Goal: Information Seeking & Learning: Learn about a topic

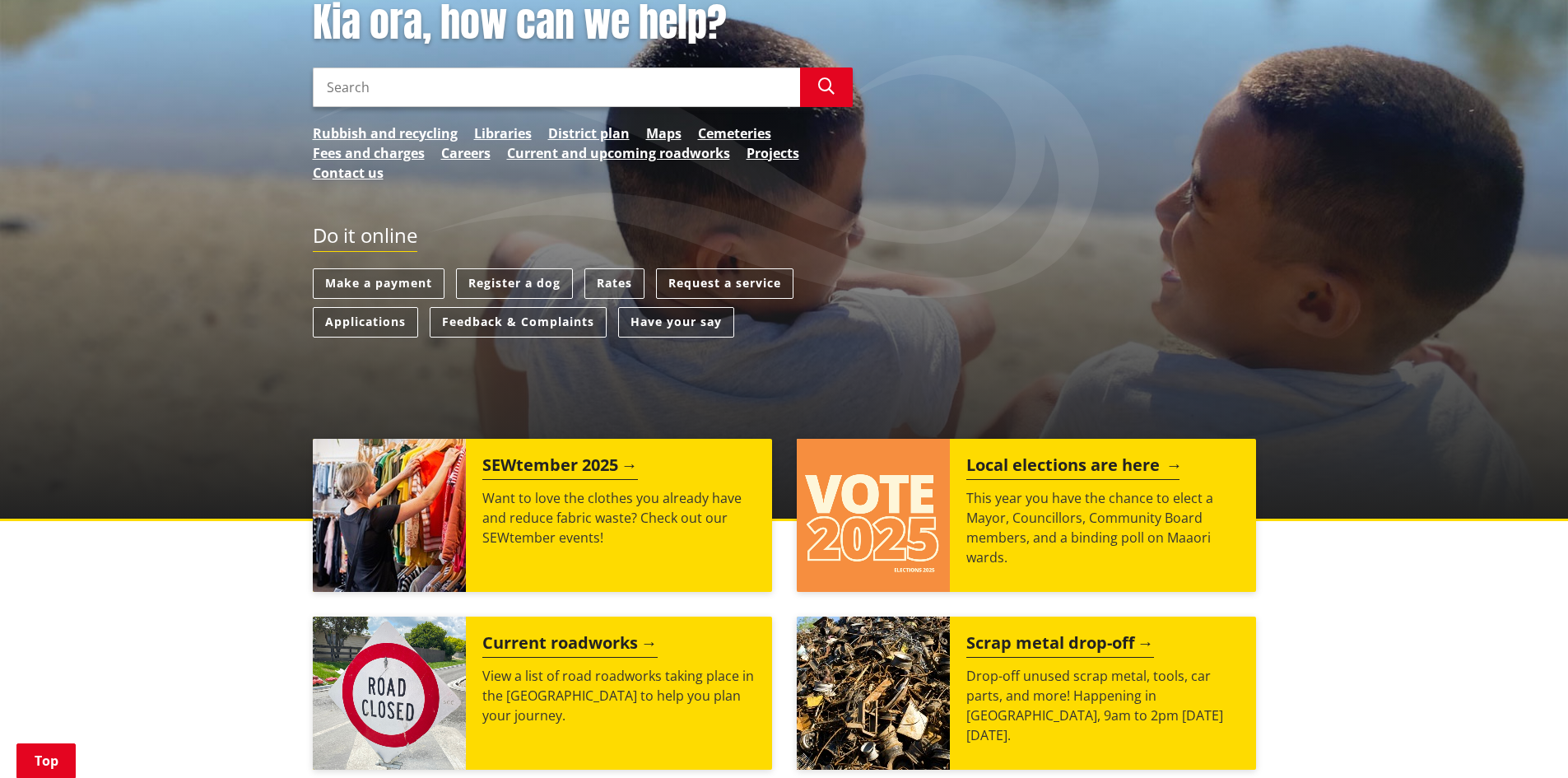
scroll to position [274, 0]
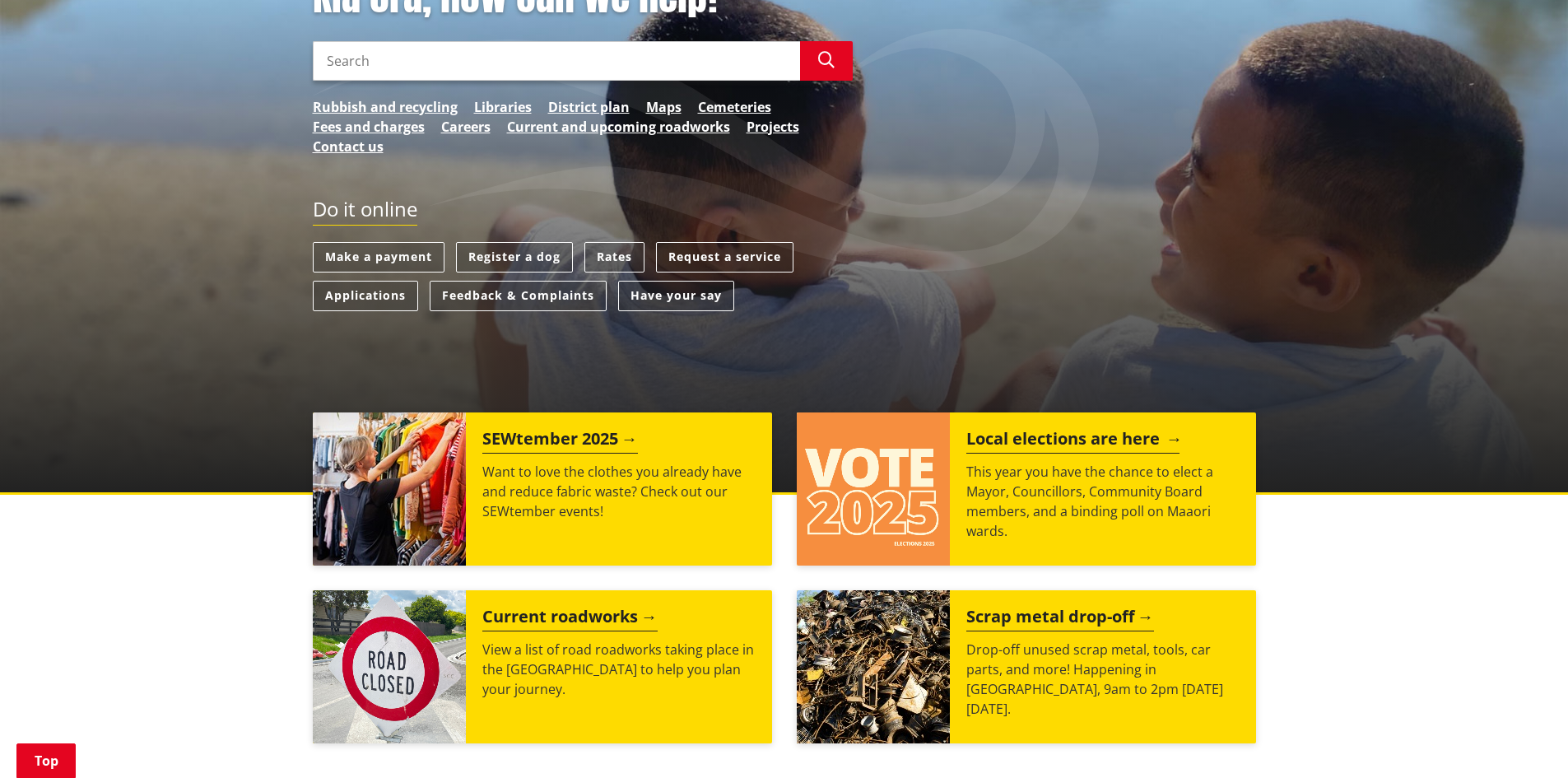
click at [1037, 438] on h2 "Local elections are here" at bounding box center [1073, 441] width 213 height 25
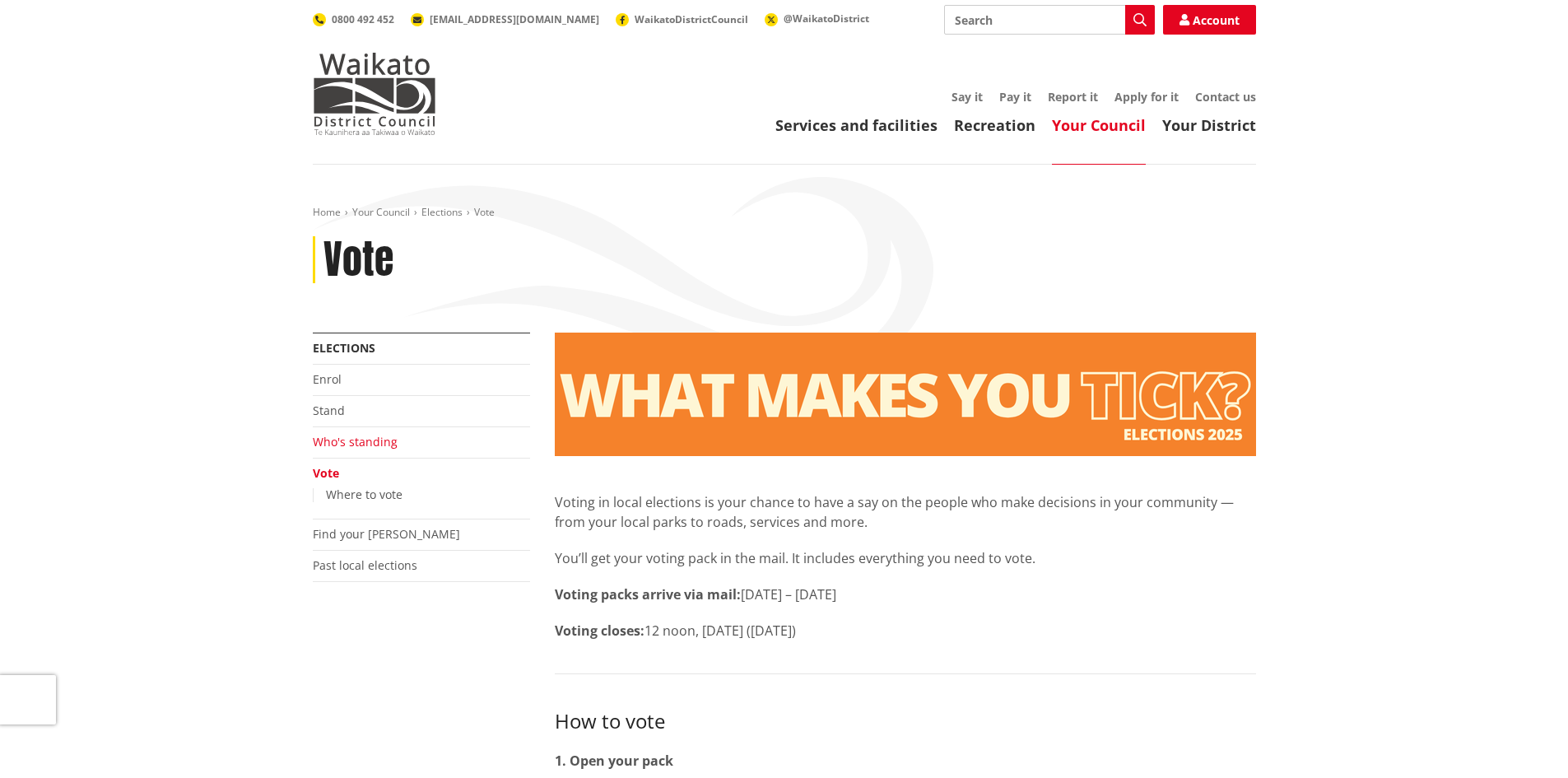
click at [344, 442] on link "Who's standing" at bounding box center [354, 442] width 85 height 16
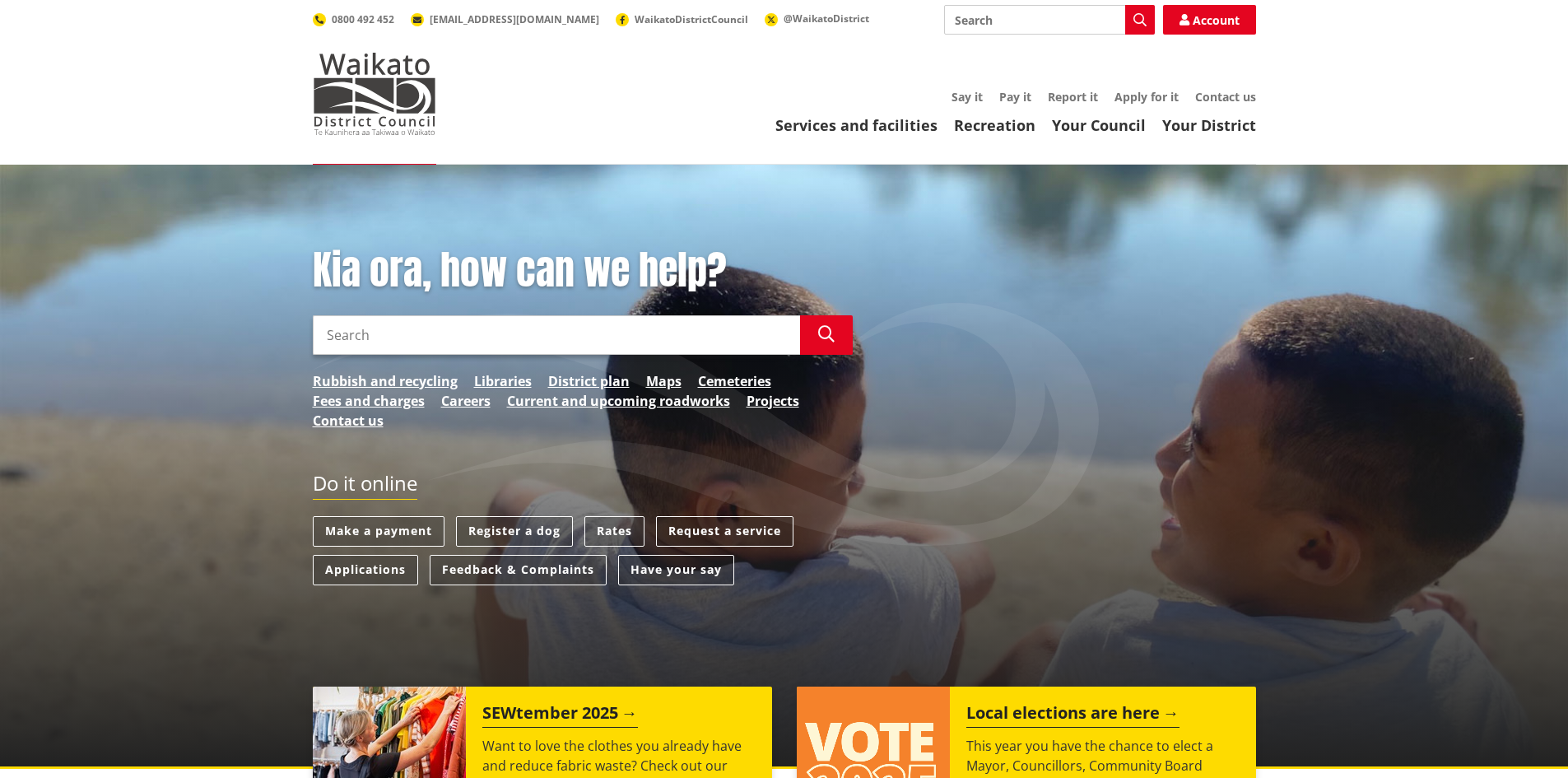
scroll to position [137, 0]
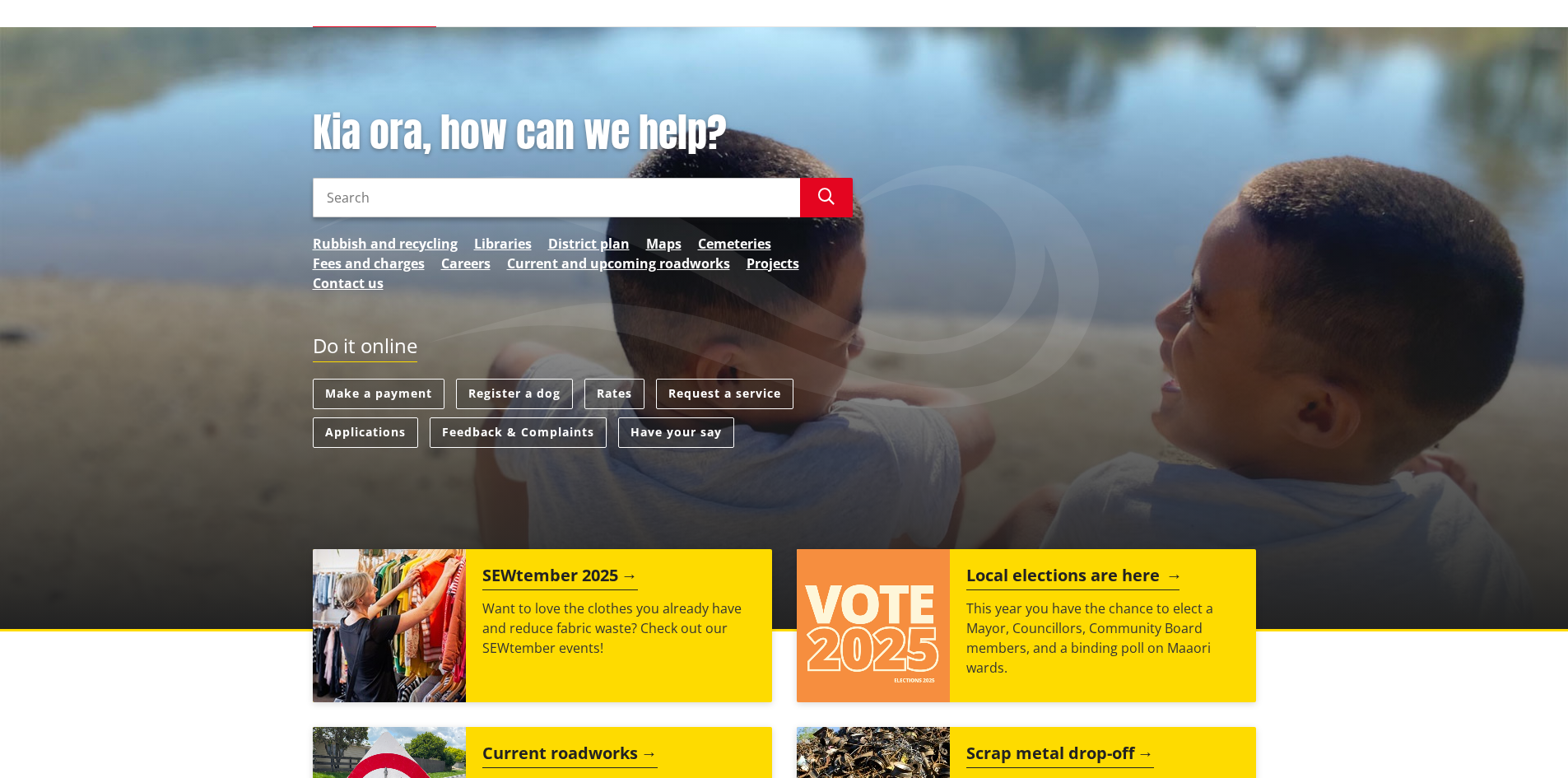
click at [903, 624] on img at bounding box center [873, 626] width 153 height 153
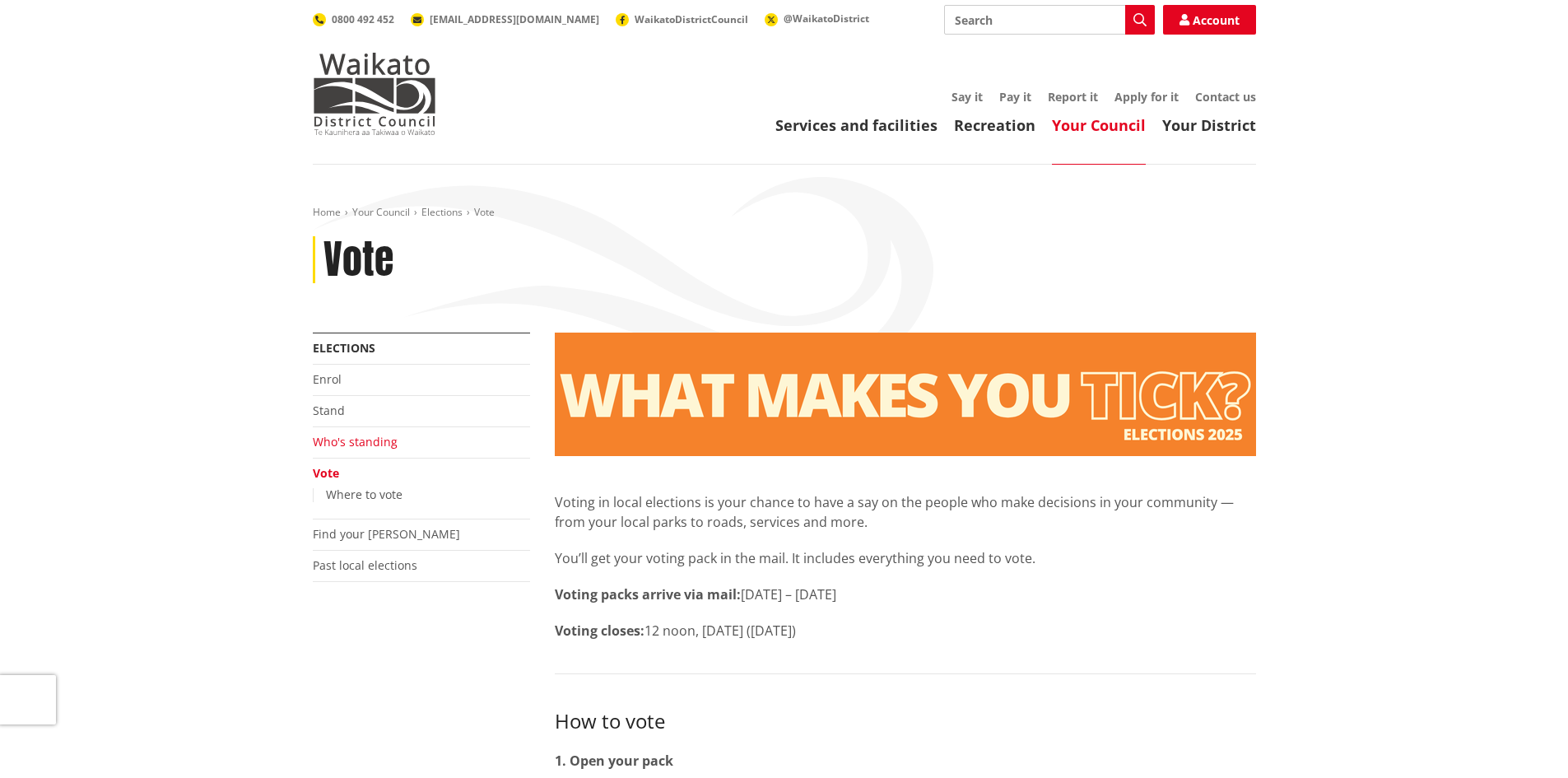
click at [353, 444] on link "Who's standing" at bounding box center [354, 442] width 85 height 16
